Goal: Task Accomplishment & Management: Complete application form

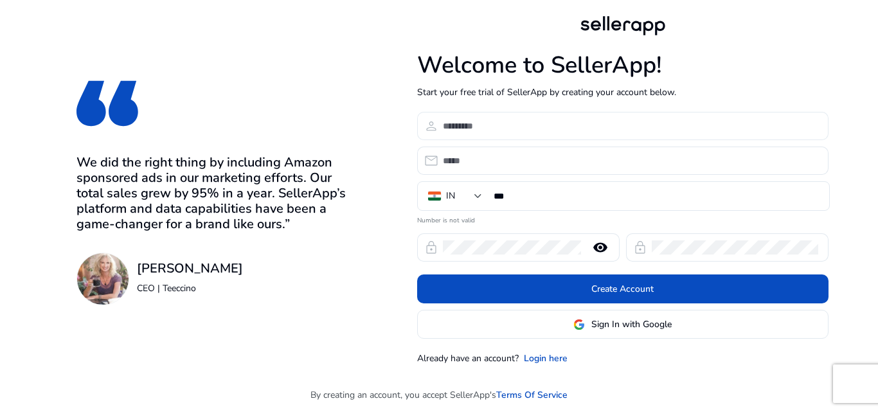
click at [524, 127] on input at bounding box center [630, 126] width 375 height 14
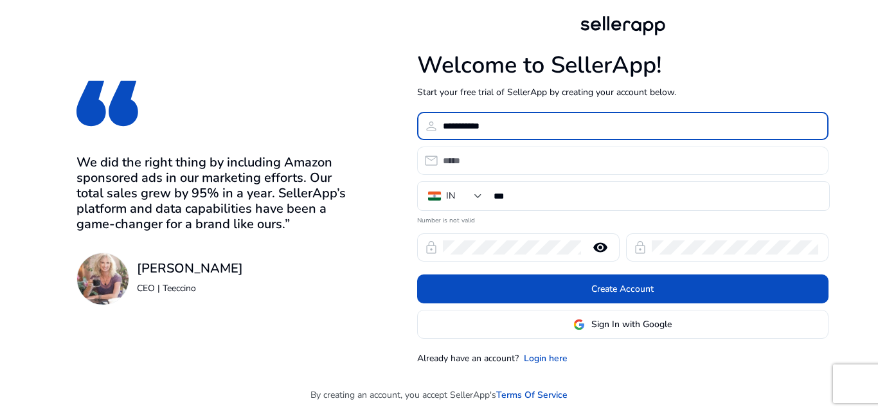
type input "**********"
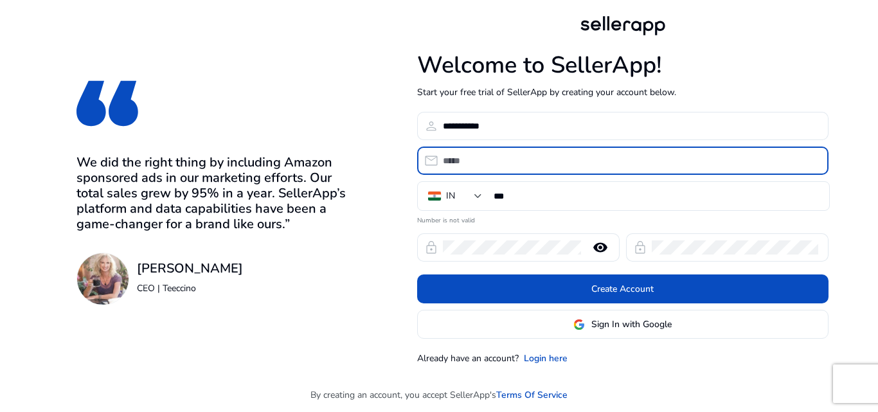
click at [510, 163] on input "email" at bounding box center [630, 161] width 375 height 14
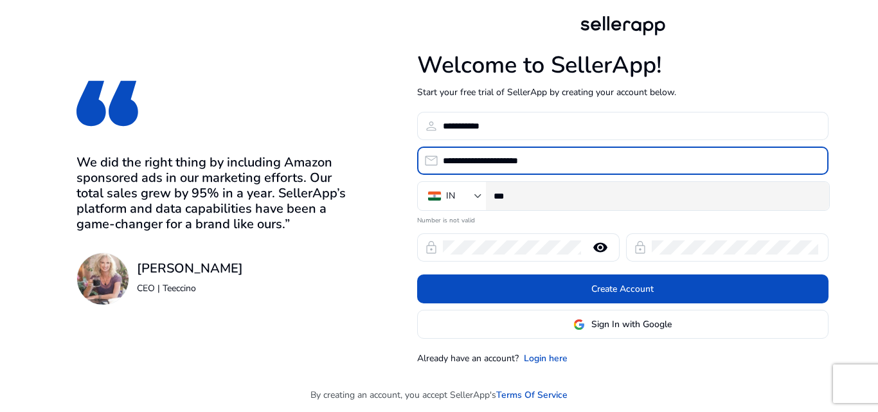
type input "**********"
click at [516, 197] on input "***" at bounding box center [655, 196] width 325 height 14
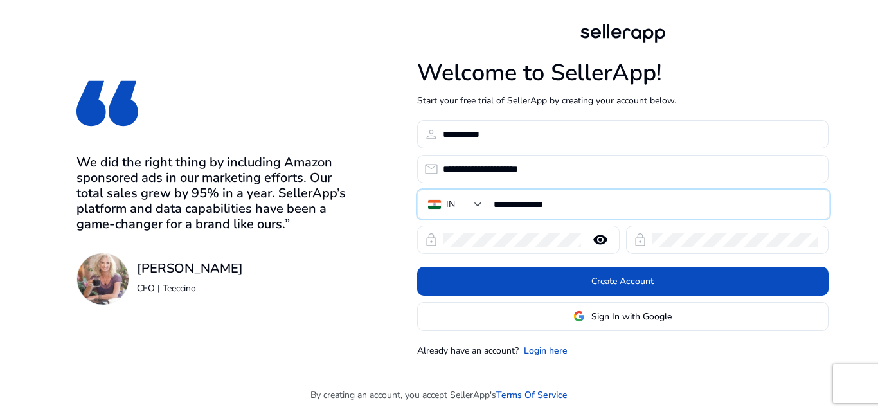
type input "**********"
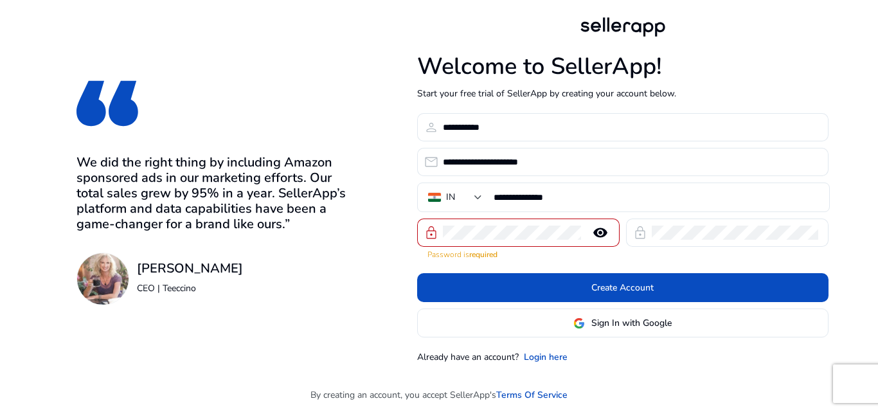
click at [603, 240] on mat-icon "remove_red_eye" at bounding box center [600, 232] width 31 height 15
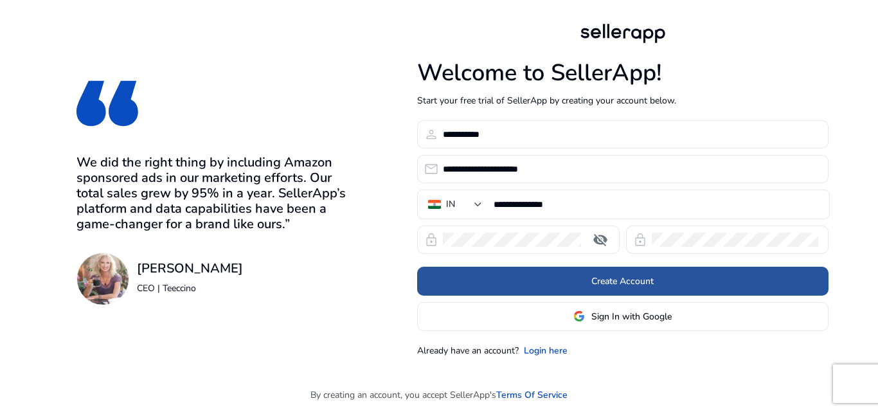
click at [685, 287] on span at bounding box center [622, 280] width 411 height 31
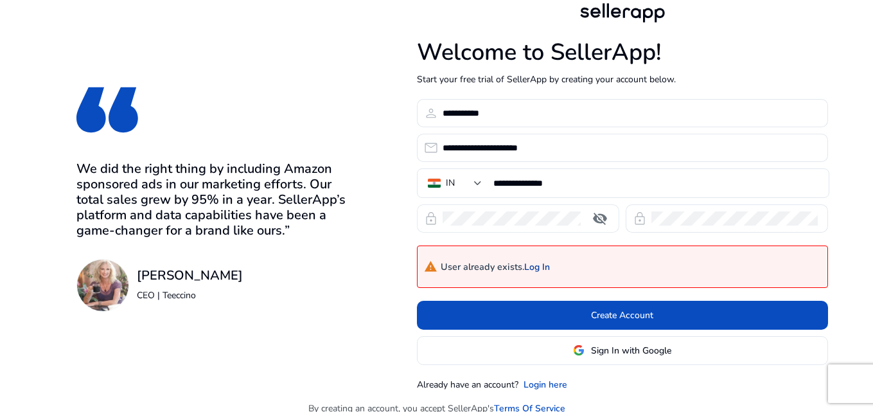
click at [549, 268] on link "Log In" at bounding box center [537, 267] width 26 height 11
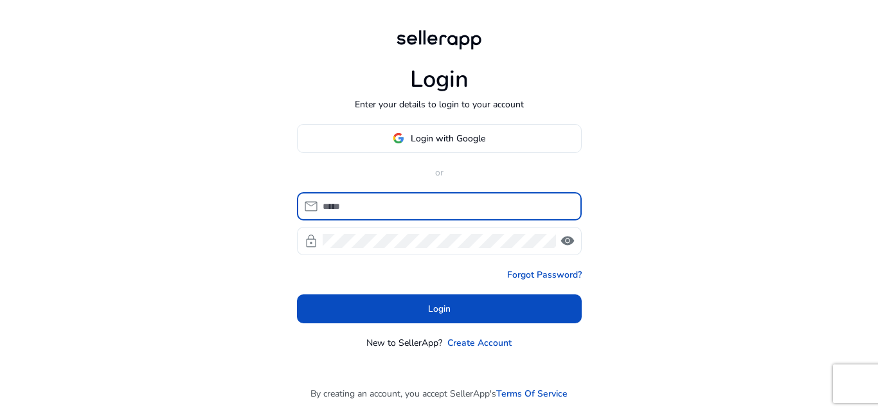
click at [414, 209] on input at bounding box center [446, 206] width 249 height 14
type input "**********"
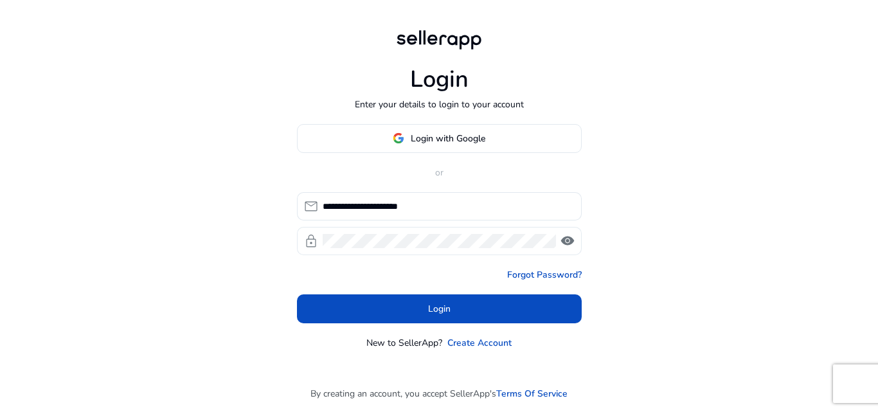
click at [571, 236] on span "visibility" at bounding box center [567, 240] width 15 height 15
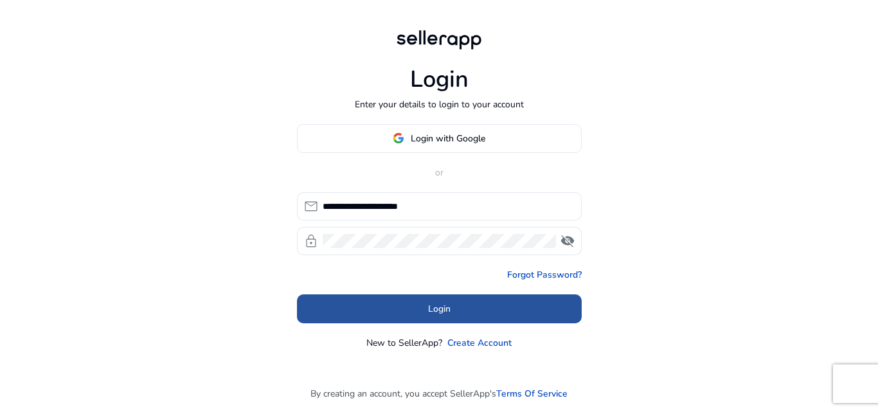
click at [425, 299] on span at bounding box center [439, 308] width 285 height 31
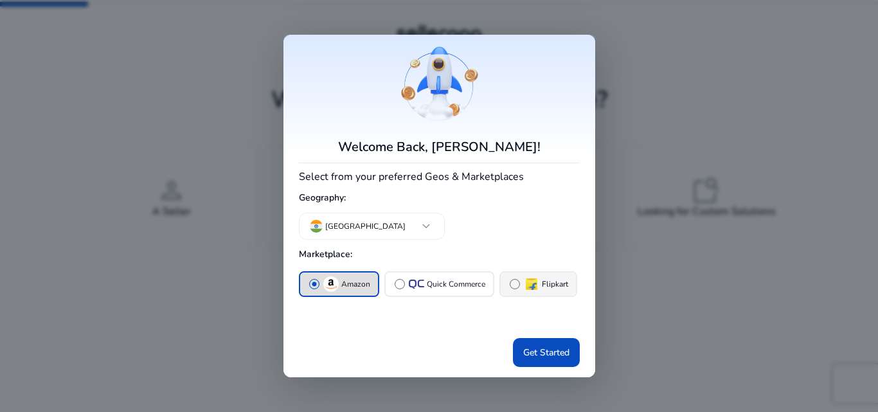
click at [521, 285] on div "radio_button_unchecked Flipkart" at bounding box center [538, 283] width 60 height 15
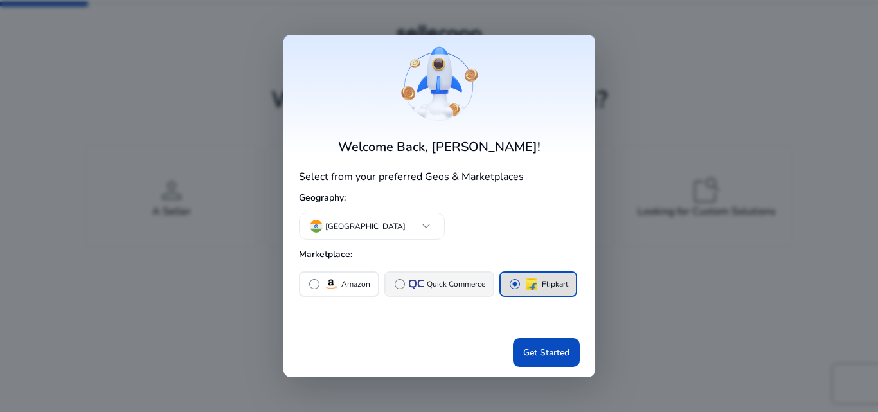
click at [407, 282] on div "radio_button_unchecked Quick Commerce" at bounding box center [439, 284] width 92 height 13
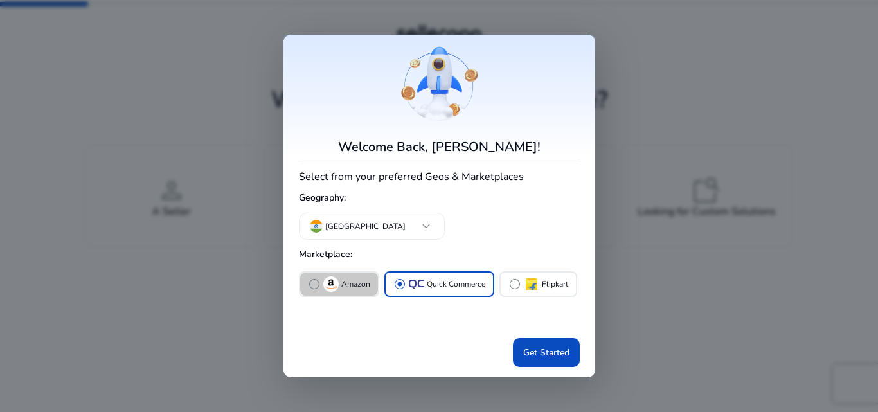
click at [317, 278] on span "radio_button_unchecked" at bounding box center [314, 284] width 13 height 13
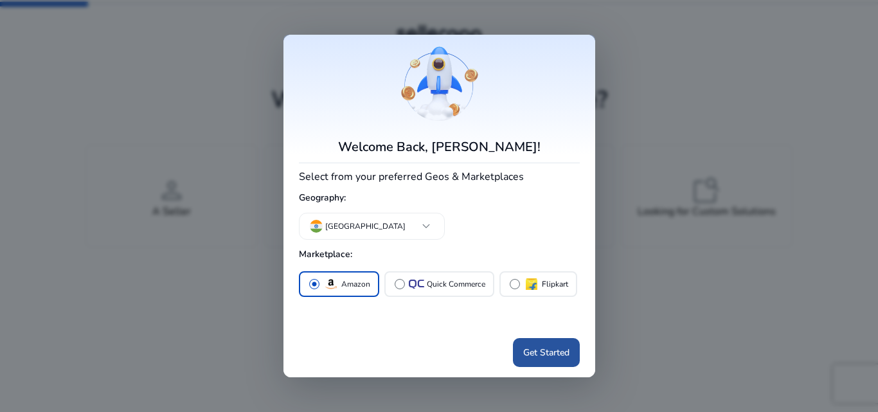
click at [526, 349] on span "Get Started" at bounding box center [546, 352] width 46 height 13
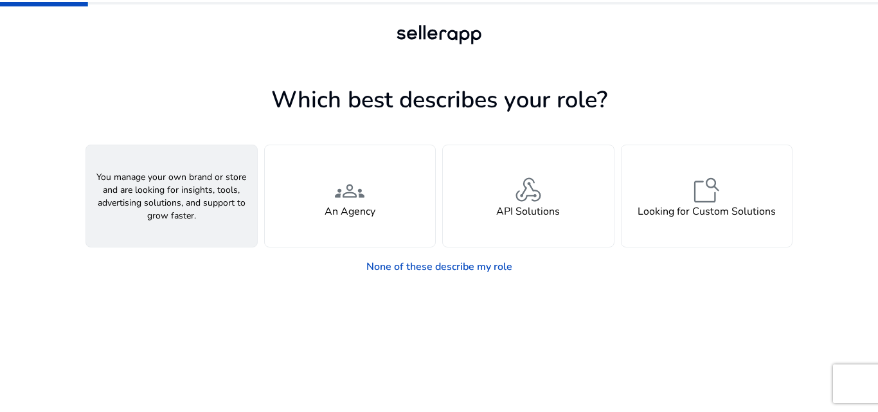
click at [185, 188] on span "person" at bounding box center [171, 190] width 31 height 31
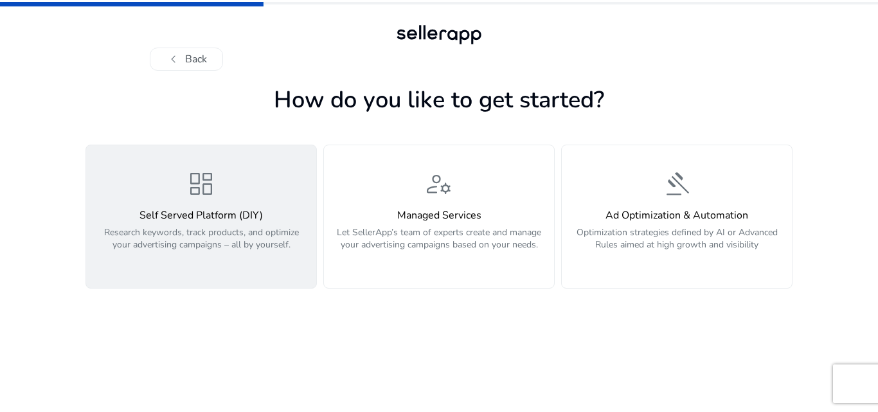
click at [243, 229] on p "Research keywords, track products, and optimize your advertising campaigns – al…" at bounding box center [201, 245] width 215 height 39
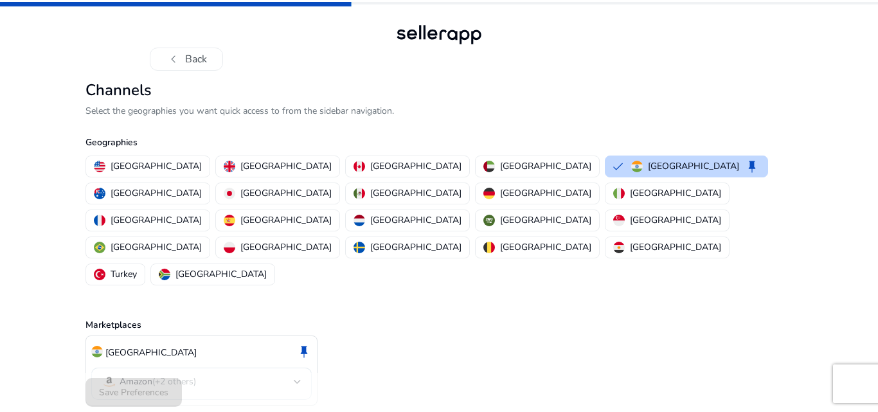
click at [304, 367] on div "Amazon (+2 others)" at bounding box center [201, 383] width 220 height 32
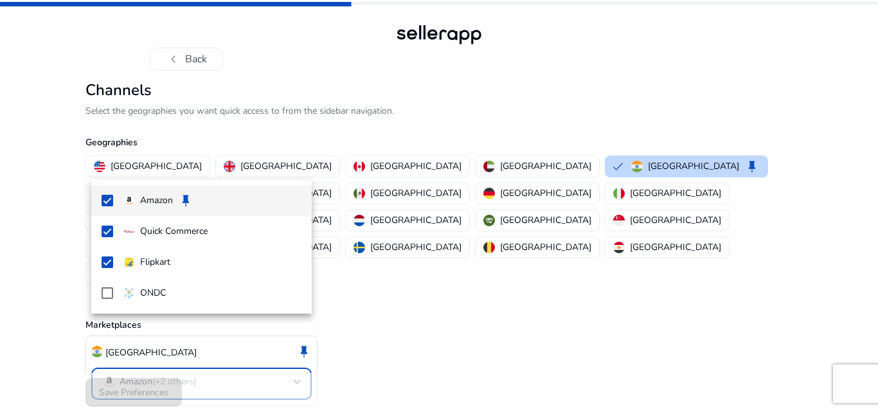
click at [288, 333] on div at bounding box center [439, 206] width 878 height 412
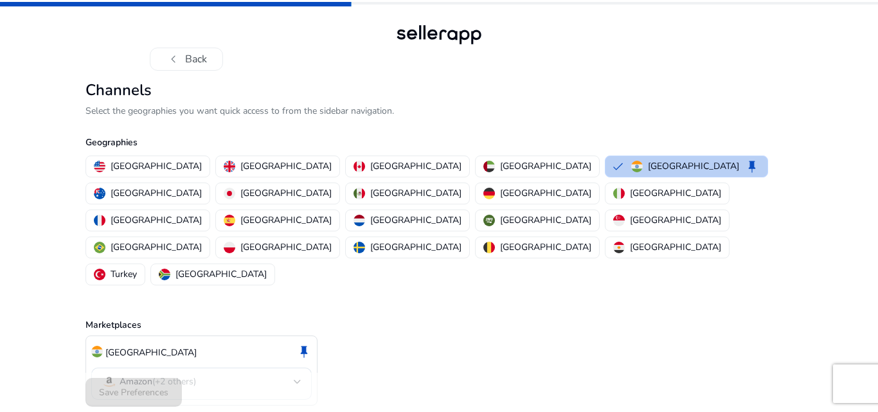
click at [648, 166] on p "[GEOGRAPHIC_DATA]" at bounding box center [693, 165] width 91 height 13
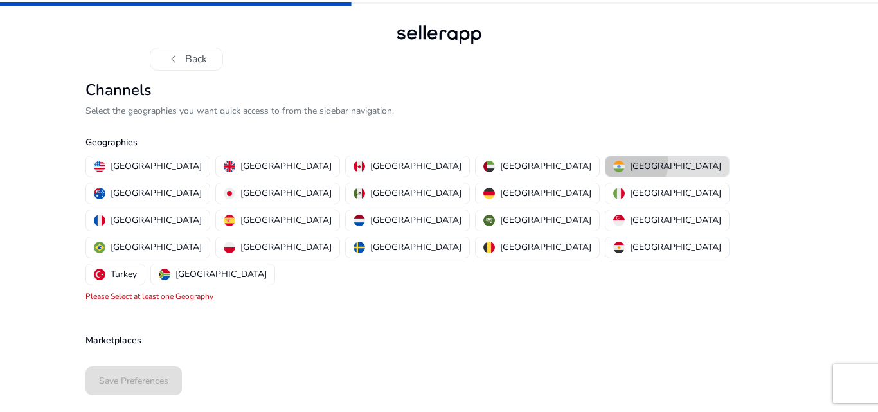
click at [630, 163] on p "[GEOGRAPHIC_DATA]" at bounding box center [675, 165] width 91 height 13
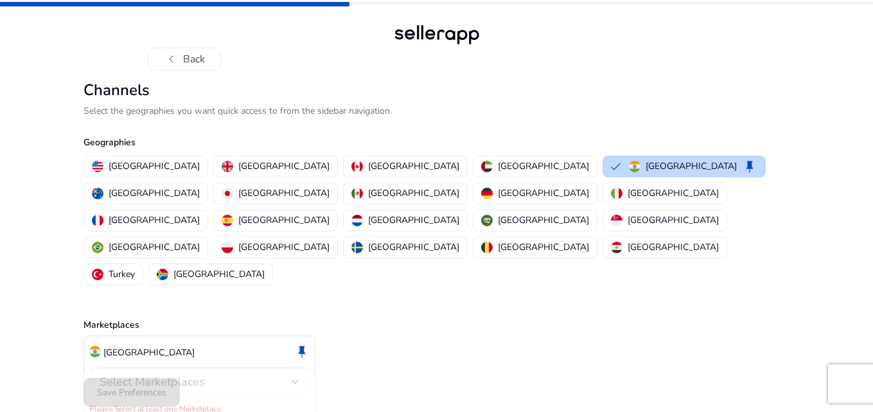
click at [310, 335] on div "India keep Select Marketplaces Please Select at least one Marketplace" at bounding box center [200, 377] width 232 height 85
click at [296, 379] on div at bounding box center [296, 381] width 8 height 5
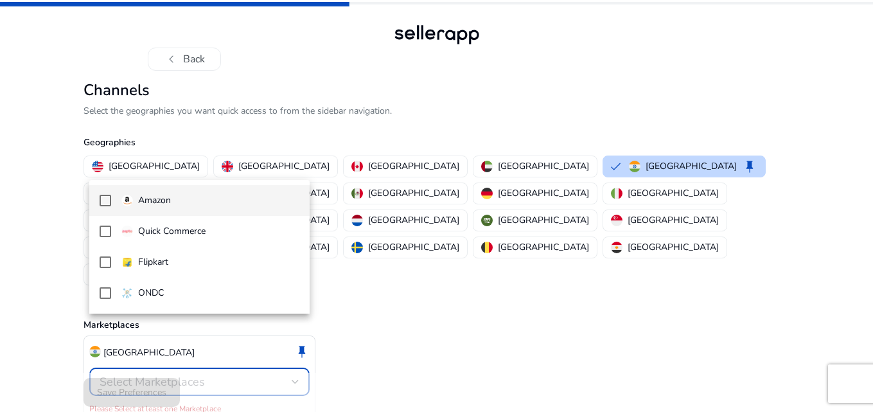
click at [238, 182] on div "Amazon Quick Commerce Flipkart ONDC" at bounding box center [199, 247] width 220 height 134
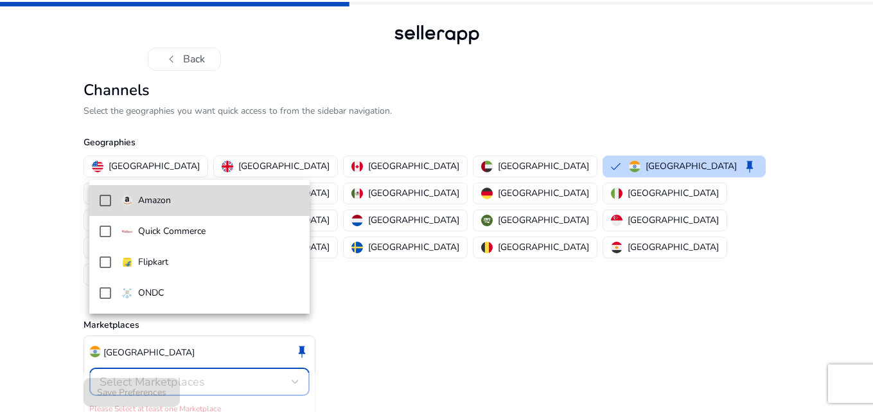
click at [212, 197] on span "Amazon" at bounding box center [210, 200] width 178 height 14
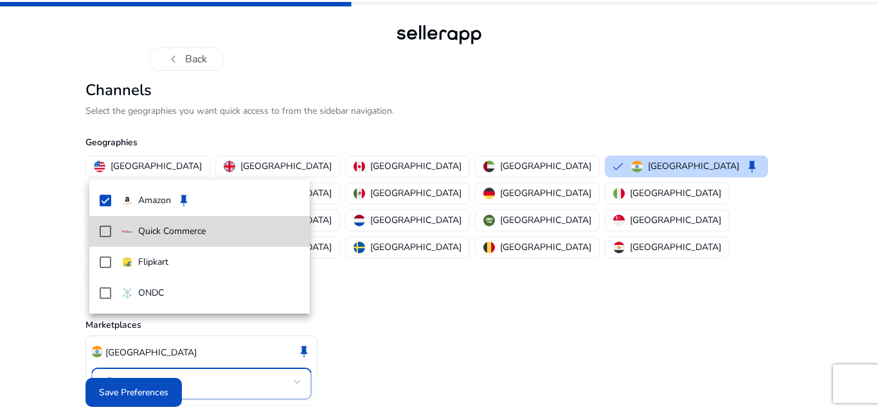
click at [202, 223] on mat-option "Quick Commerce" at bounding box center [199, 231] width 220 height 31
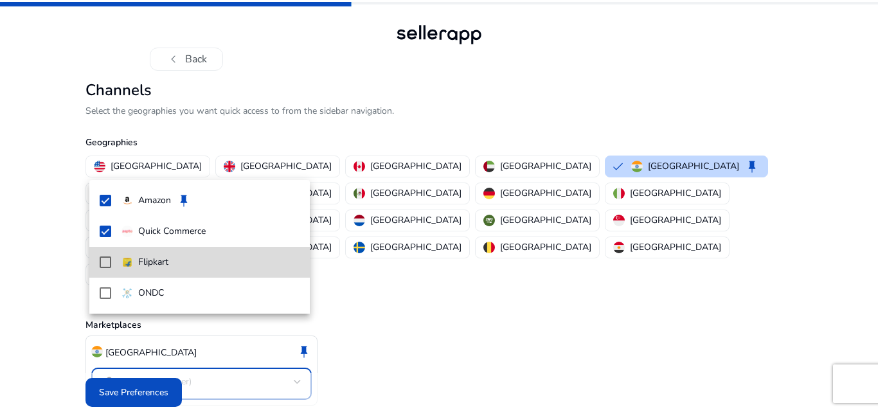
click at [200, 252] on mat-option "Flipkart" at bounding box center [199, 262] width 220 height 31
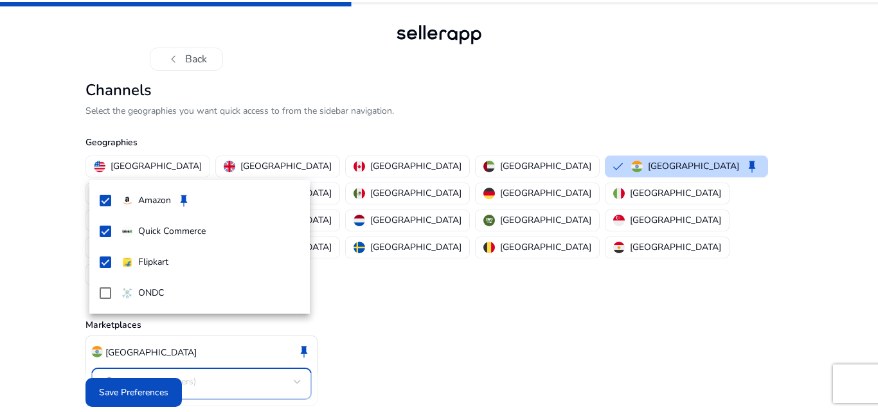
click at [300, 326] on div at bounding box center [439, 206] width 878 height 412
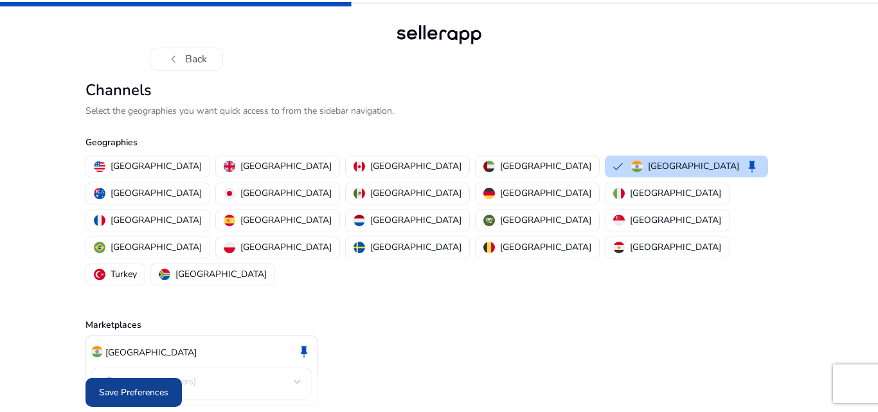
click at [155, 385] on span "Save Preferences" at bounding box center [133, 391] width 69 height 13
